Goal: Transaction & Acquisition: Obtain resource

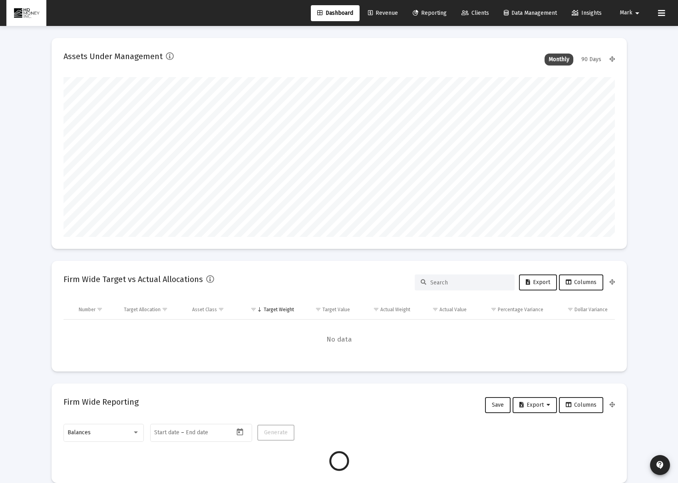
scroll to position [160, 297]
type input "[DATE]"
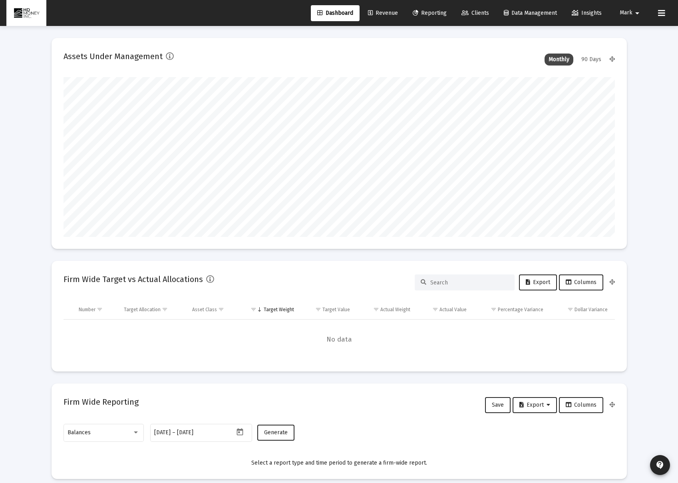
scroll to position [160, 258]
click at [438, 12] on span "Reporting" at bounding box center [430, 13] width 34 height 7
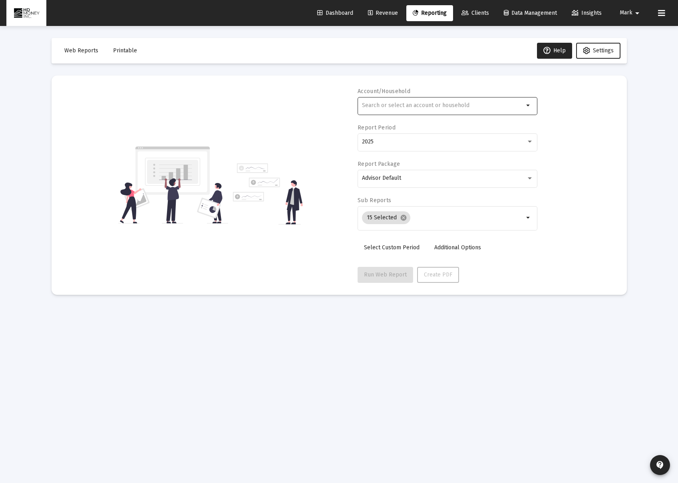
click at [421, 108] on input "text" at bounding box center [443, 105] width 162 height 6
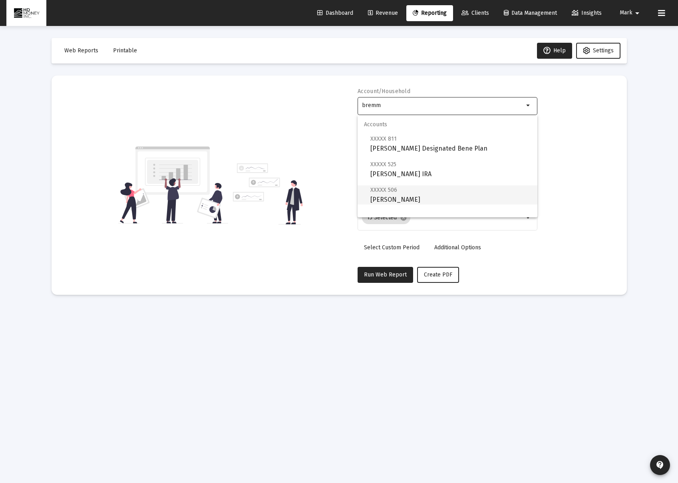
scroll to position [32, 0]
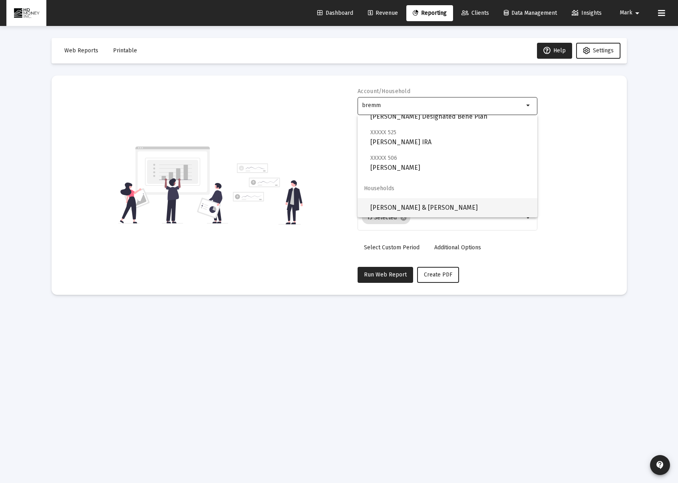
click at [417, 210] on span "[PERSON_NAME] & [PERSON_NAME]" at bounding box center [451, 207] width 161 height 19
type input "[PERSON_NAME] & [PERSON_NAME]"
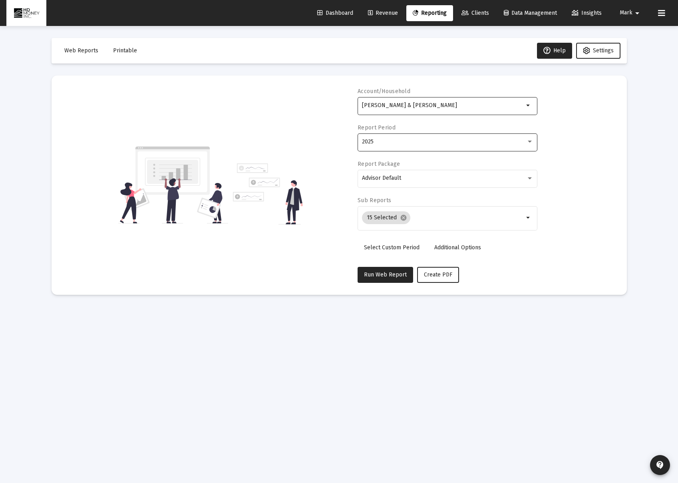
click at [401, 146] on div "2025" at bounding box center [448, 142] width 172 height 20
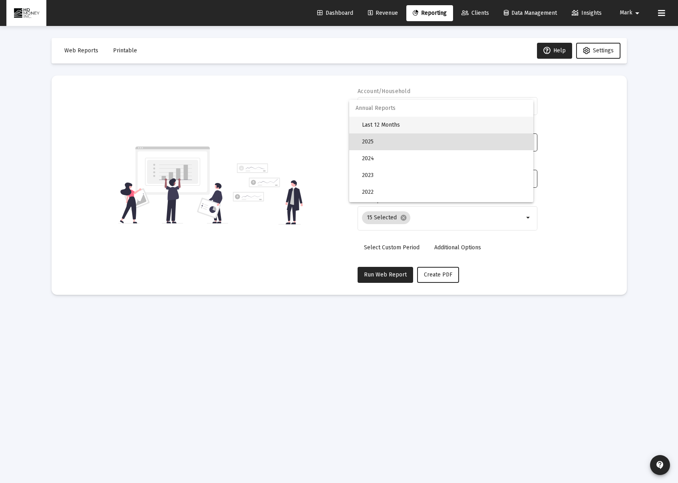
drag, startPoint x: 391, startPoint y: 128, endPoint x: 403, endPoint y: 169, distance: 43.2
click at [391, 128] on span "Last 12 Months" at bounding box center [444, 125] width 165 height 17
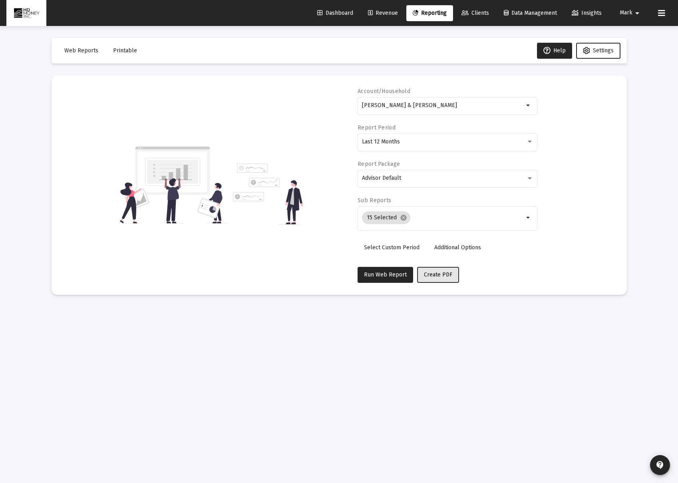
drag, startPoint x: 424, startPoint y: 275, endPoint x: 416, endPoint y: 273, distance: 8.3
click at [424, 275] on span "Create PDF" at bounding box center [438, 274] width 28 height 7
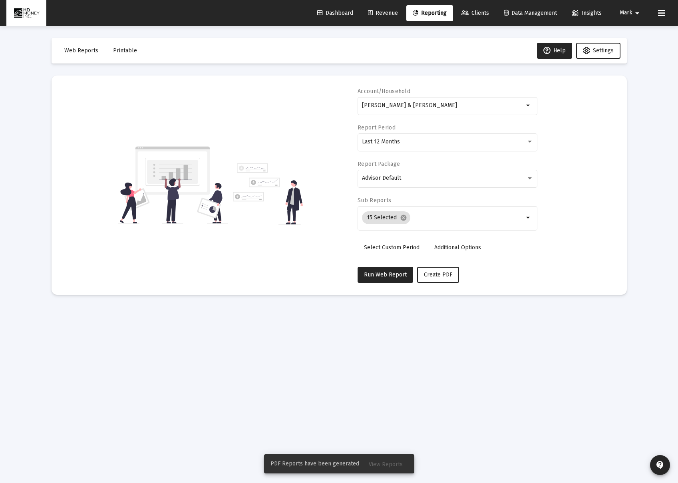
click at [118, 52] on span "Printable" at bounding box center [125, 50] width 24 height 7
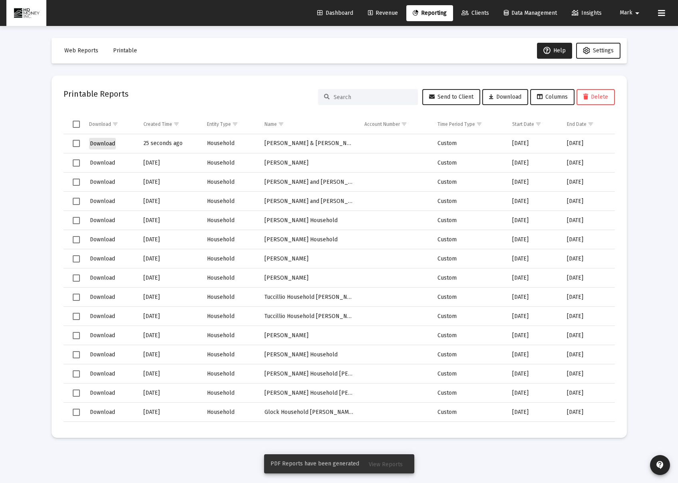
click at [107, 143] on span "Download" at bounding box center [102, 143] width 25 height 7
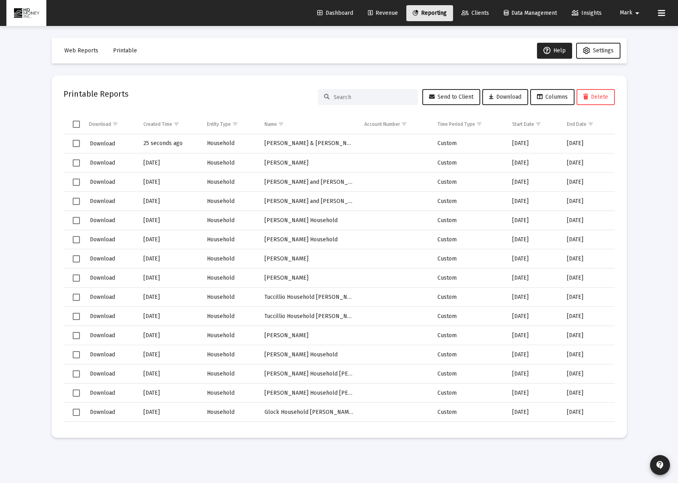
click at [429, 14] on span "Reporting" at bounding box center [430, 13] width 34 height 7
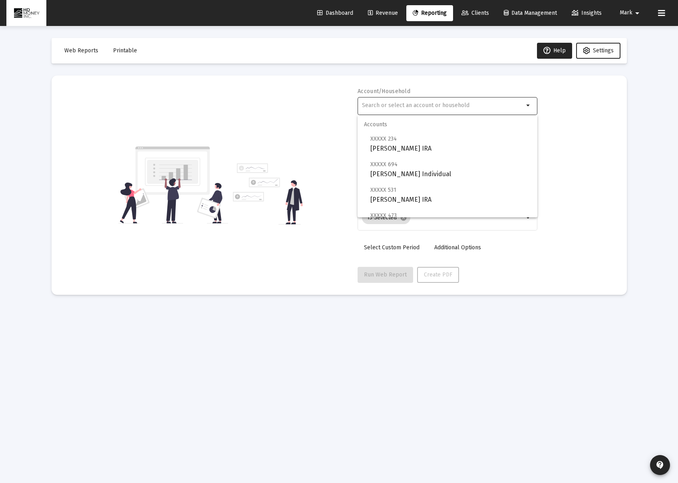
click at [415, 107] on input "text" at bounding box center [443, 105] width 162 height 6
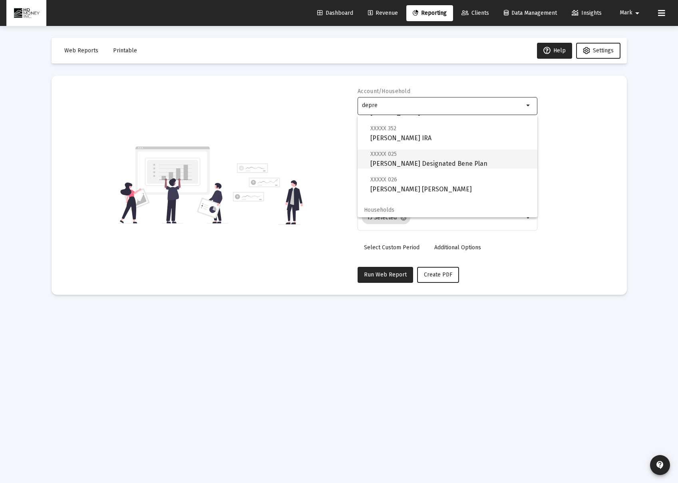
scroll to position [58, 0]
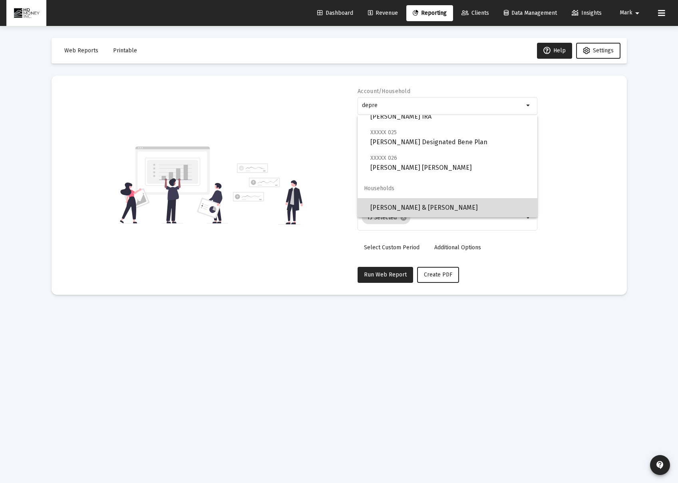
click at [457, 203] on span "[PERSON_NAME] & [PERSON_NAME]" at bounding box center [451, 207] width 161 height 19
type input "[PERSON_NAME] & [PERSON_NAME]"
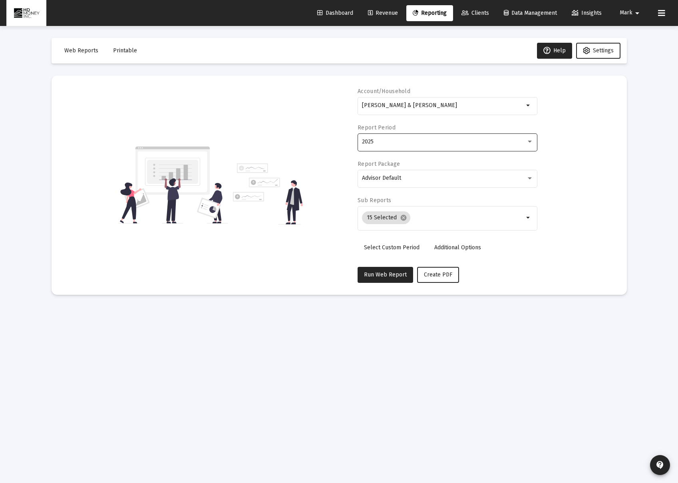
drag, startPoint x: 373, startPoint y: 152, endPoint x: 367, endPoint y: 145, distance: 9.1
click at [373, 152] on div "2025" at bounding box center [448, 147] width 180 height 26
click at [368, 140] on span "2025" at bounding box center [368, 141] width 12 height 7
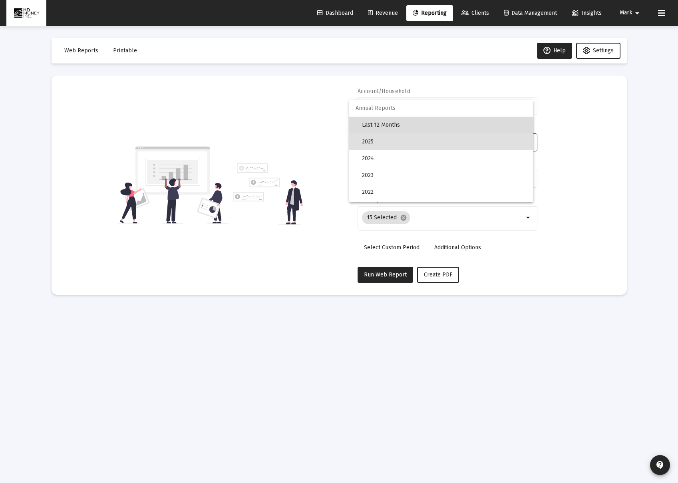
click at [373, 126] on span "Last 12 Months" at bounding box center [444, 125] width 165 height 17
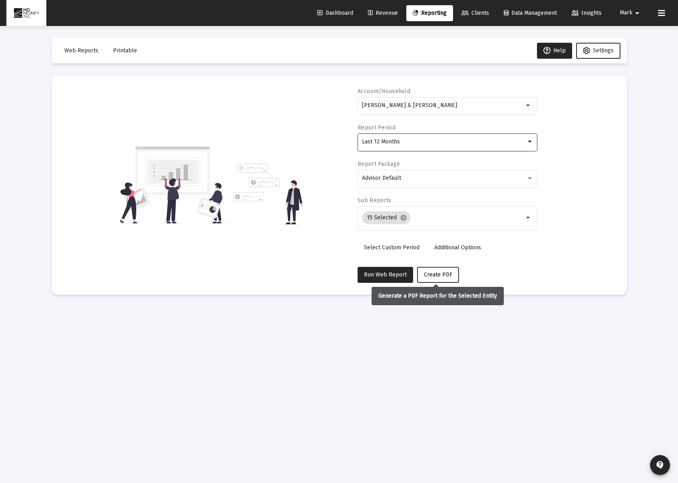
click at [434, 277] on span "Create PDF" at bounding box center [438, 274] width 28 height 7
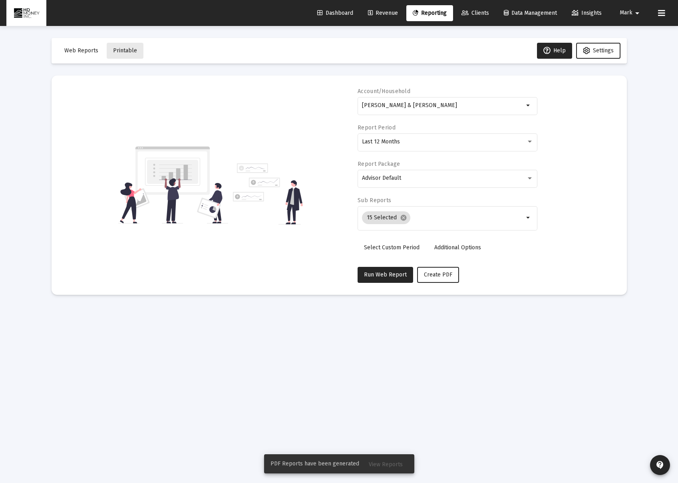
click at [124, 46] on button "Printable" at bounding box center [125, 51] width 37 height 16
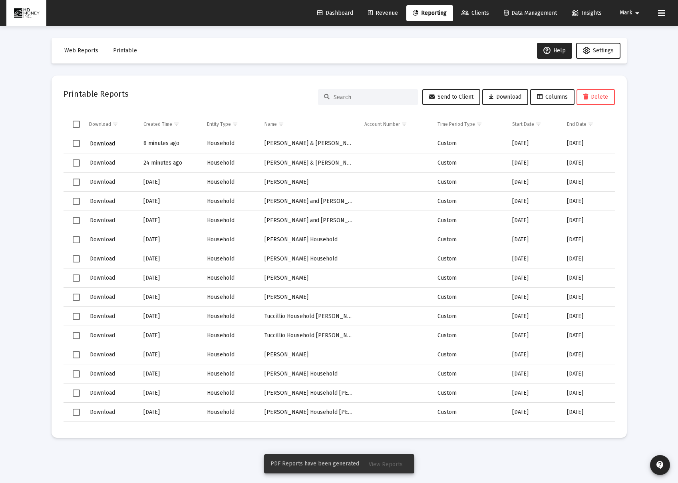
click at [90, 143] on span "Download" at bounding box center [102, 143] width 25 height 7
